Goal: Check status: Check status

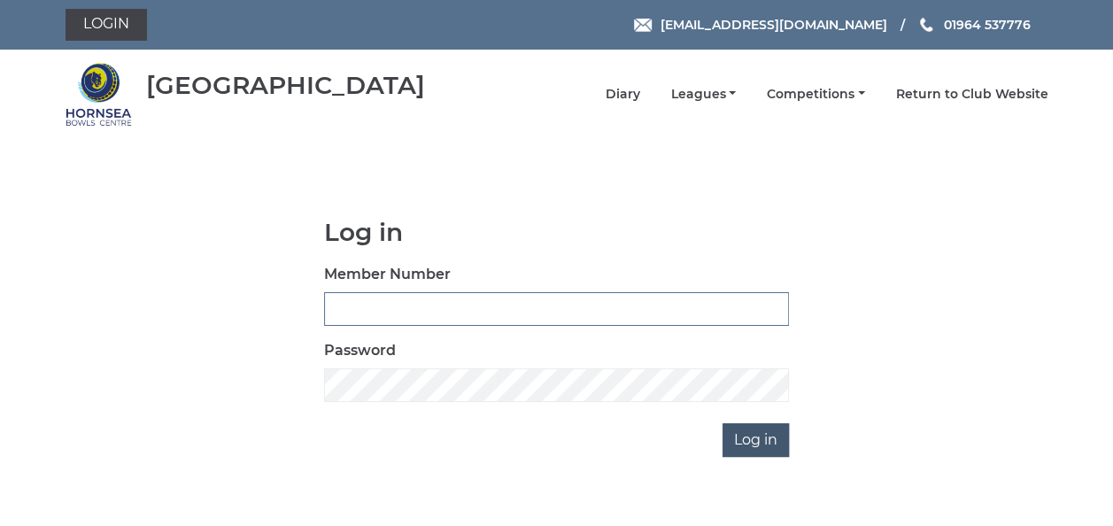
type input "0837"
click at [750, 439] on input "Log in" at bounding box center [756, 440] width 66 height 34
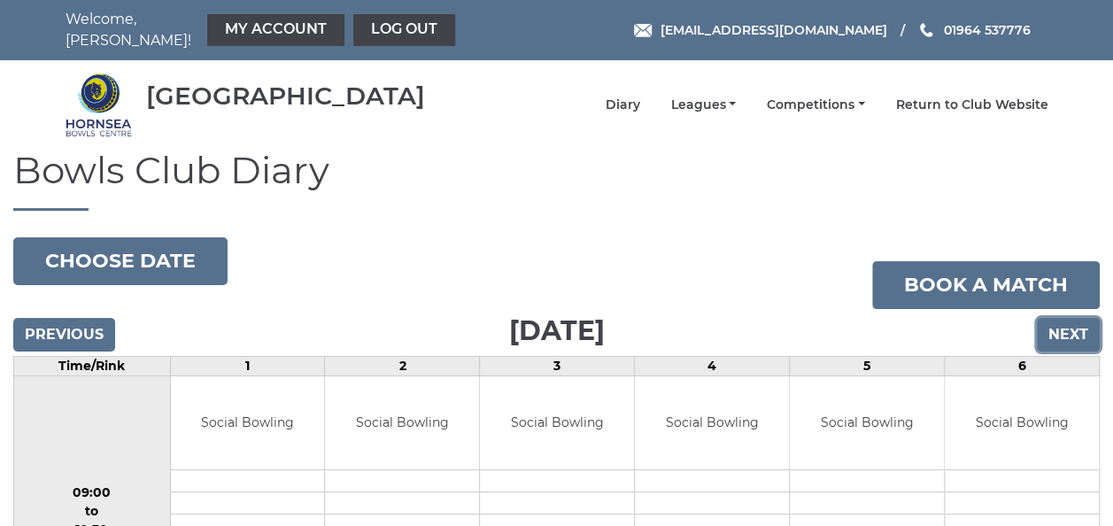
click at [1068, 321] on input "Next" at bounding box center [1068, 335] width 63 height 34
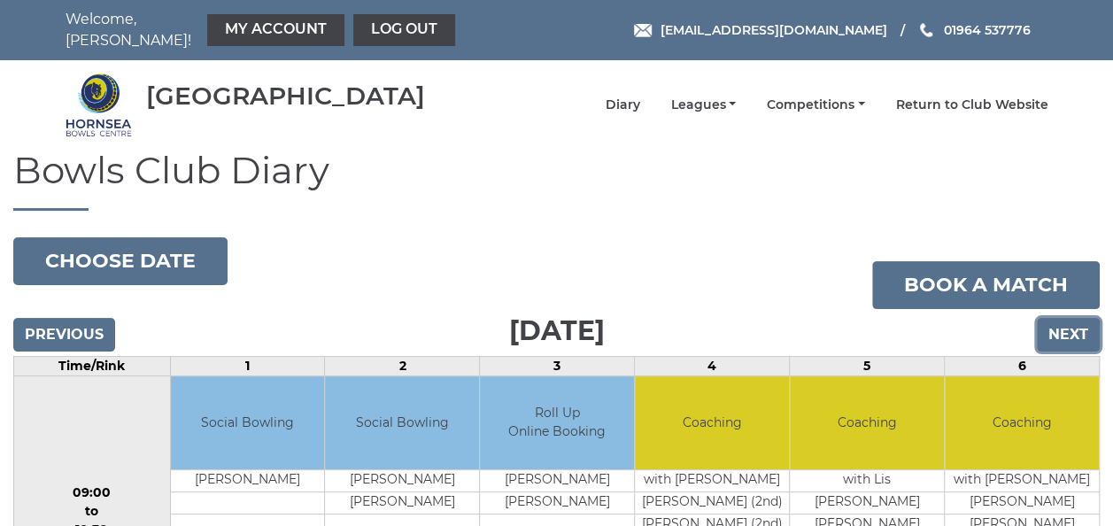
click at [1071, 323] on input "Next" at bounding box center [1068, 335] width 63 height 34
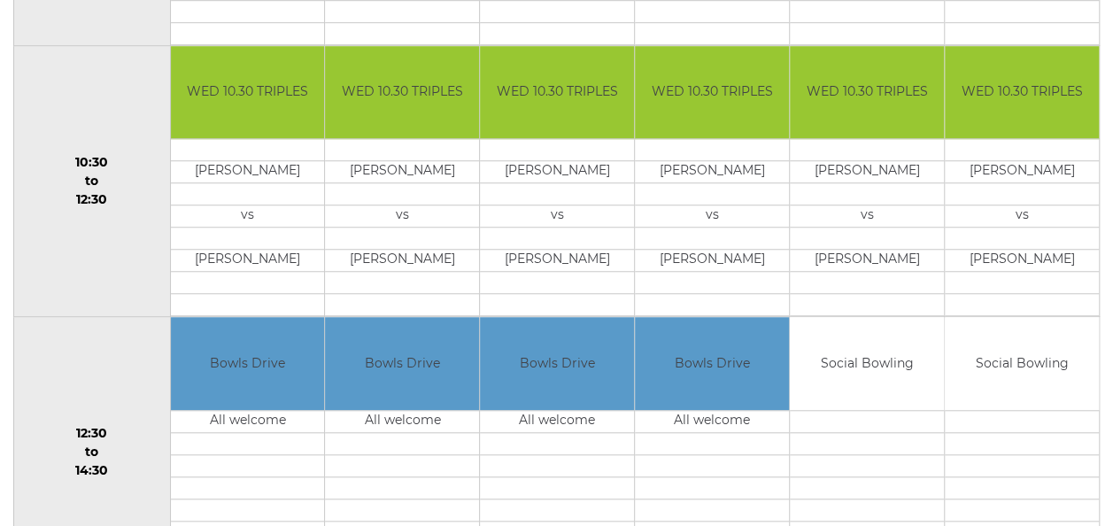
scroll to position [142, 0]
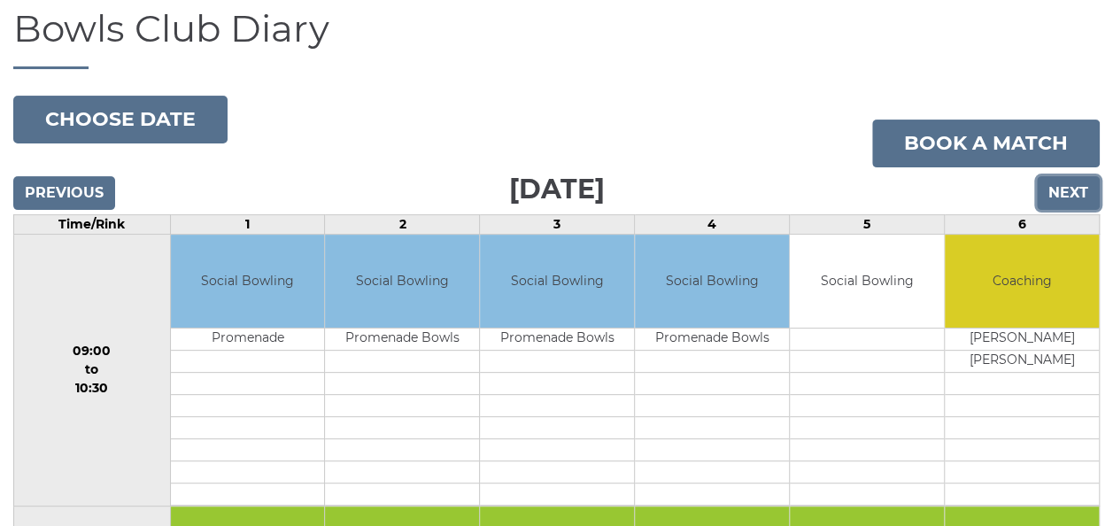
click at [1063, 185] on input "Next" at bounding box center [1068, 193] width 63 height 34
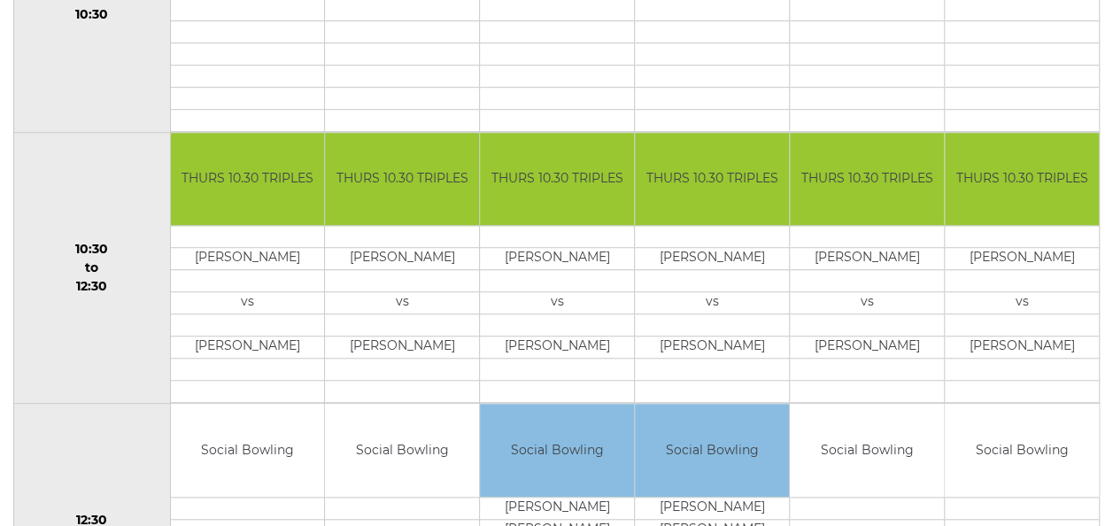
scroll to position [519, 0]
